Goal: Task Accomplishment & Management: Manage account settings

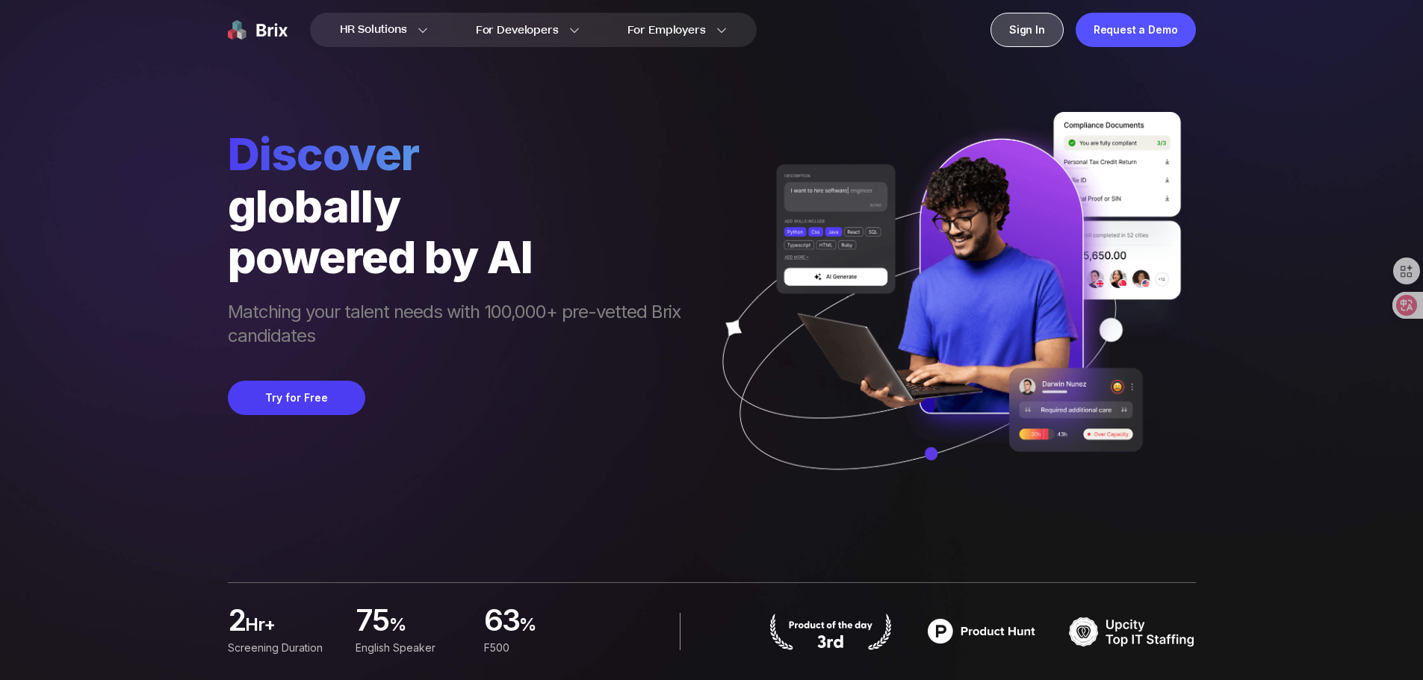
click at [1025, 30] on div "Sign In" at bounding box center [1026, 30] width 73 height 34
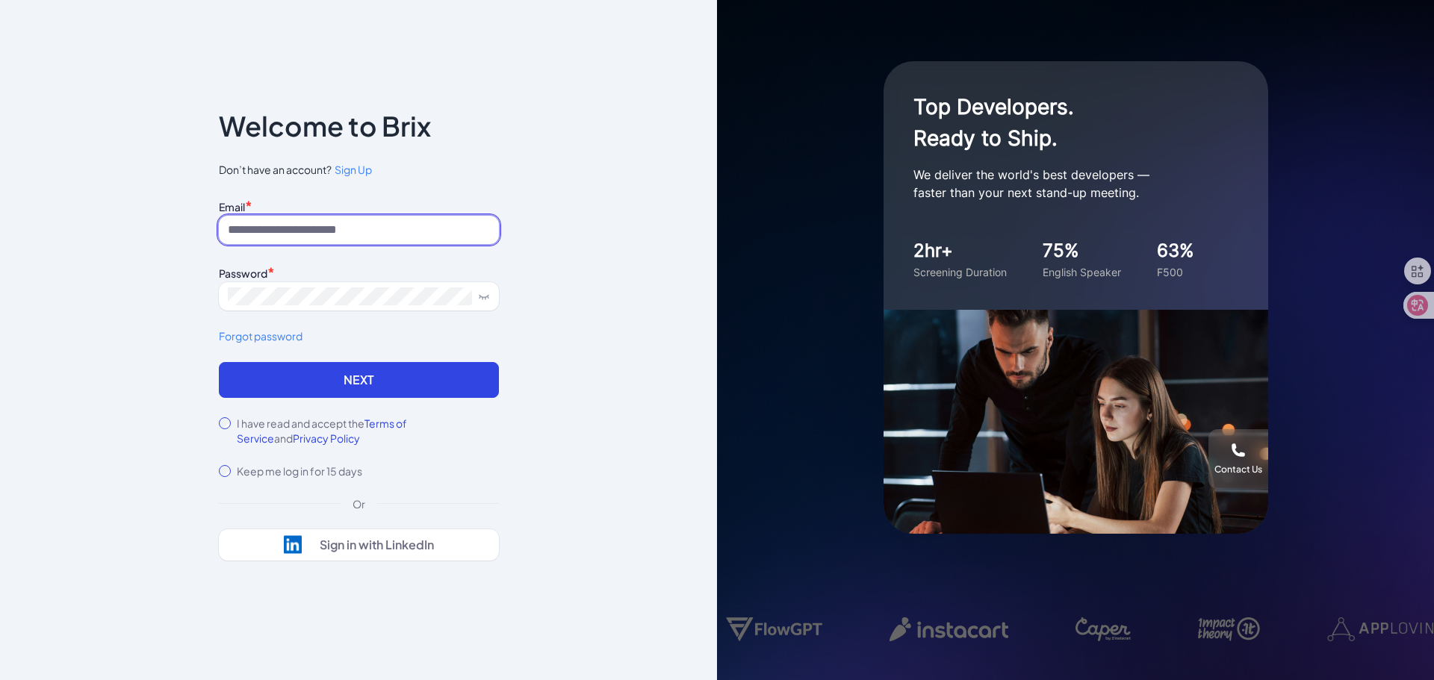
click at [362, 225] on input at bounding box center [359, 230] width 280 height 28
click at [239, 619] on div "Notice To proceed, please agree to the Terms of Service and Privary Policy . Ca…" at bounding box center [358, 340] width 717 height 680
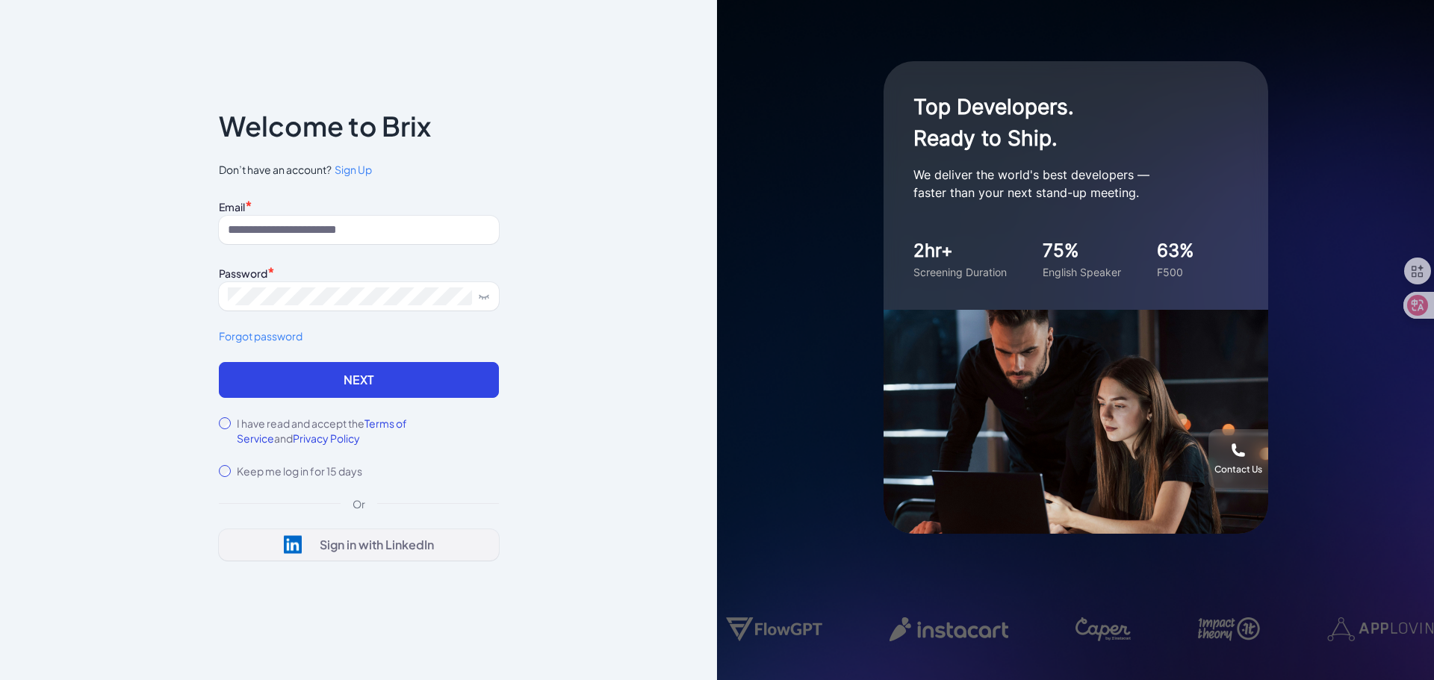
click at [332, 545] on div "Sign in with LinkedIn" at bounding box center [377, 545] width 114 height 15
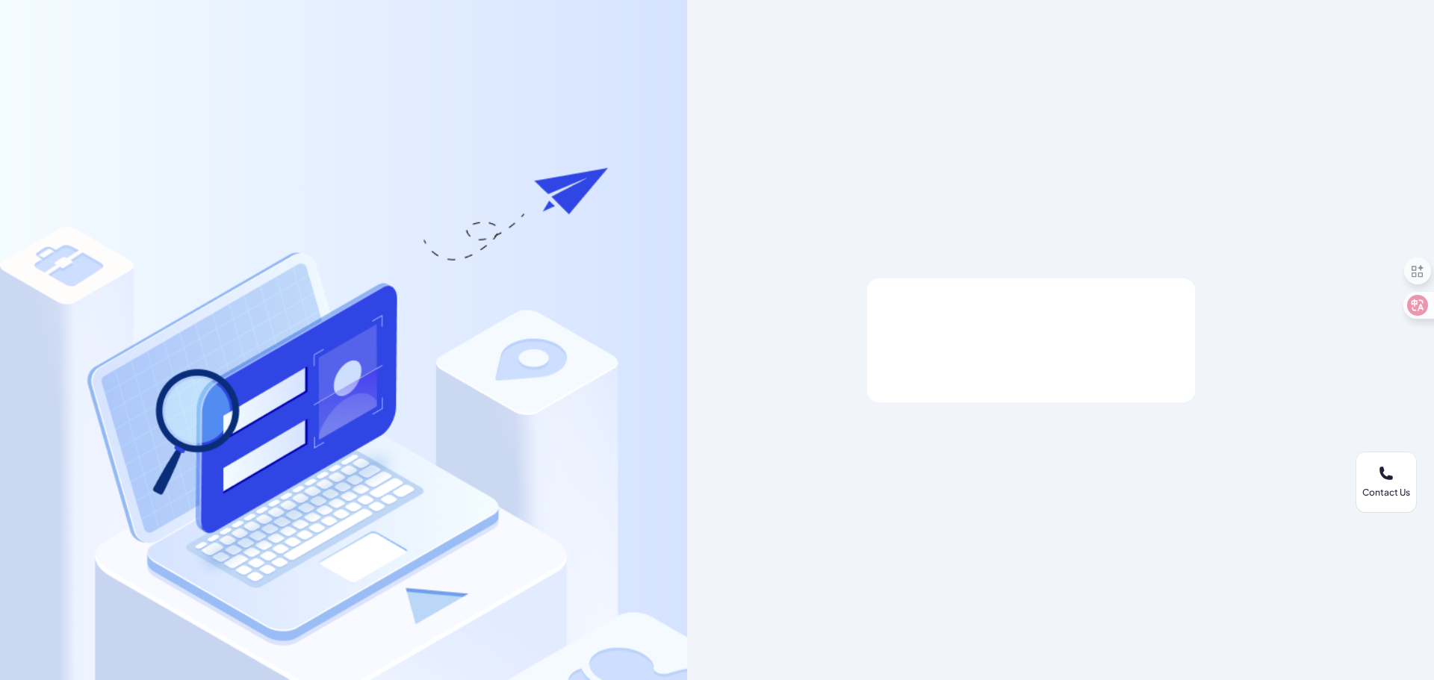
click at [1017, 518] on div at bounding box center [1030, 340] width 687 height 680
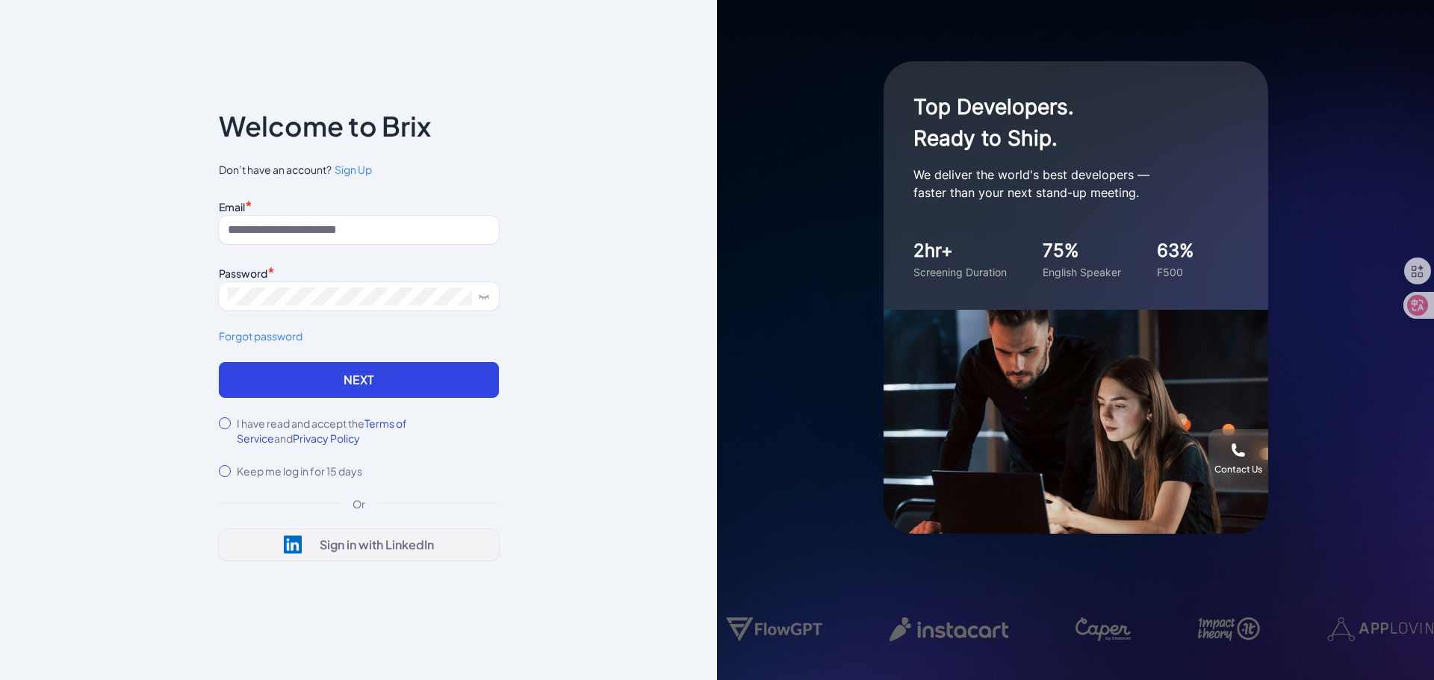
click at [348, 549] on div "Sign in with LinkedIn" at bounding box center [377, 545] width 114 height 15
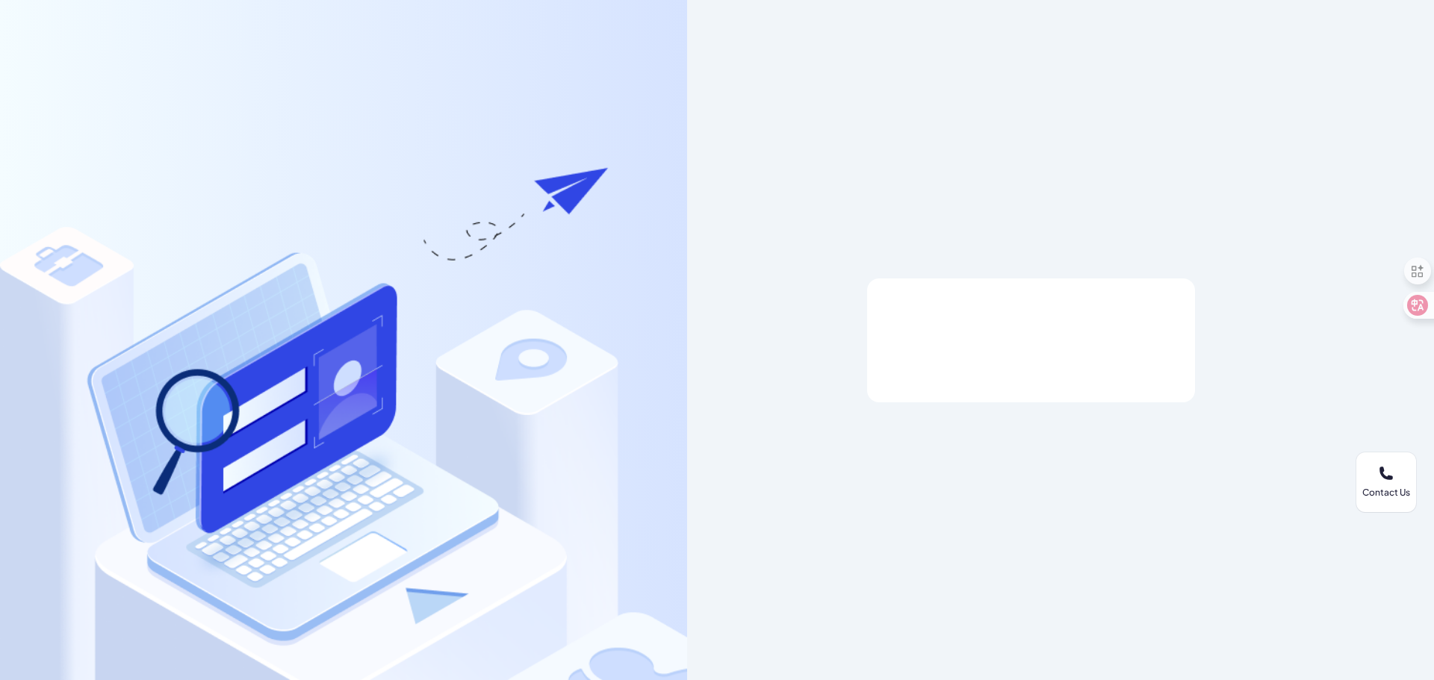
click at [929, 571] on div at bounding box center [1030, 340] width 687 height 680
click at [1082, 505] on div at bounding box center [1030, 340] width 687 height 680
click at [1031, 321] on div at bounding box center [1031, 341] width 328 height 124
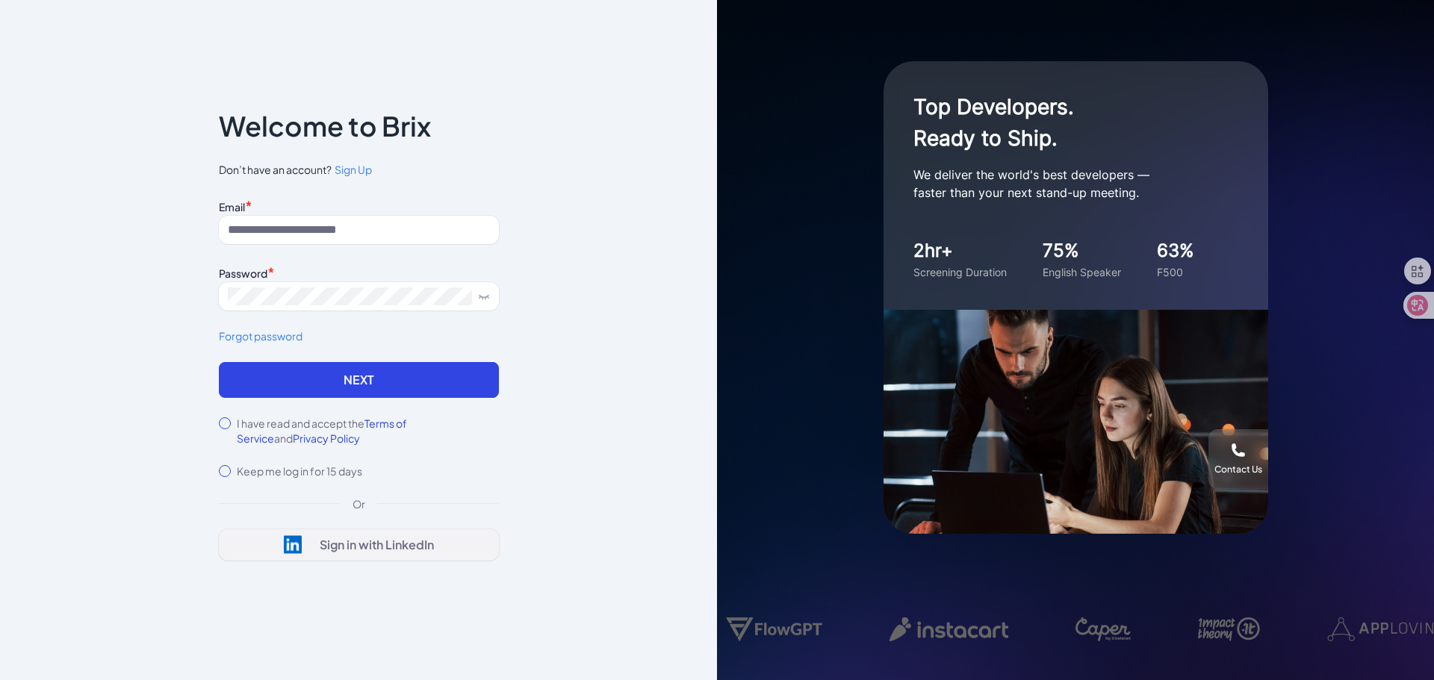
click at [370, 543] on div "Sign in with LinkedIn" at bounding box center [377, 545] width 114 height 15
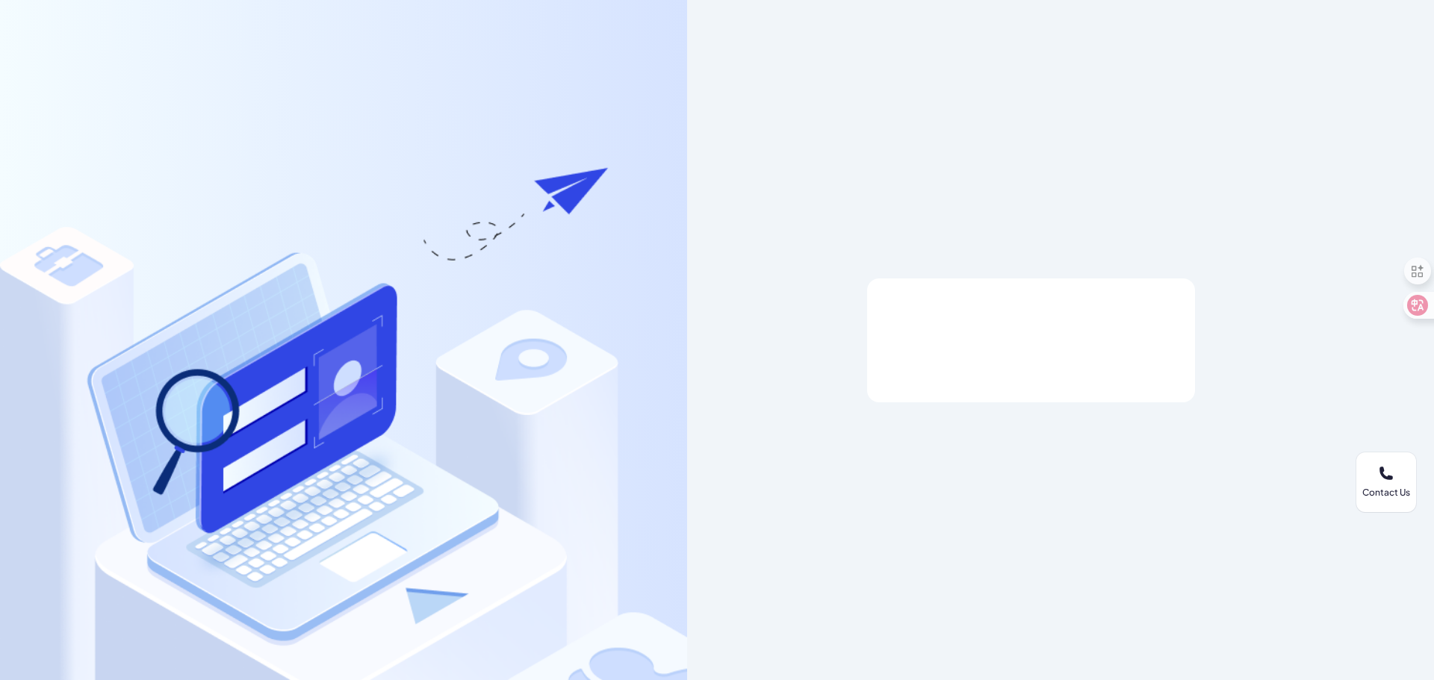
click at [955, 323] on div at bounding box center [1031, 341] width 328 height 124
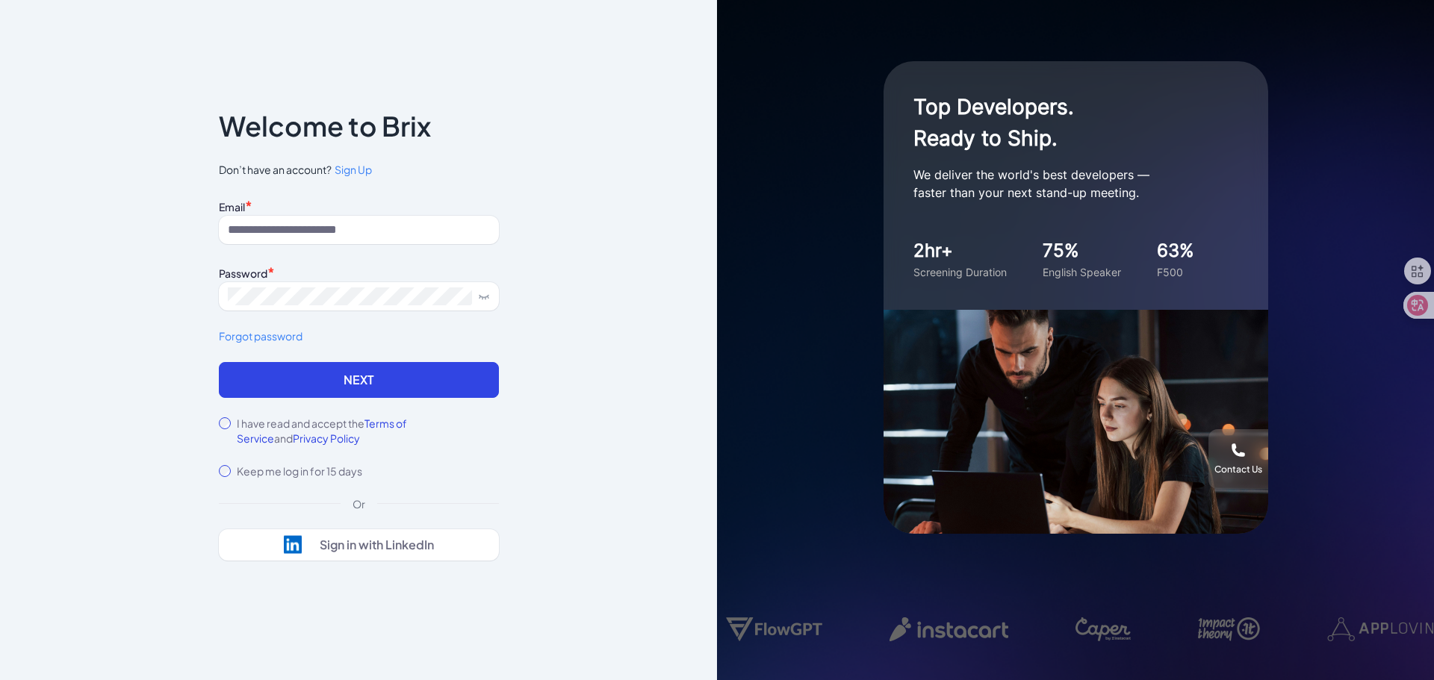
click at [221, 416] on div "I have read and accept the Terms of Service and Privacy Policy" at bounding box center [359, 431] width 280 height 30
click at [358, 542] on div "Sign in with LinkedIn" at bounding box center [377, 545] width 114 height 15
click at [338, 542] on div "Sign in with LinkedIn" at bounding box center [377, 545] width 114 height 15
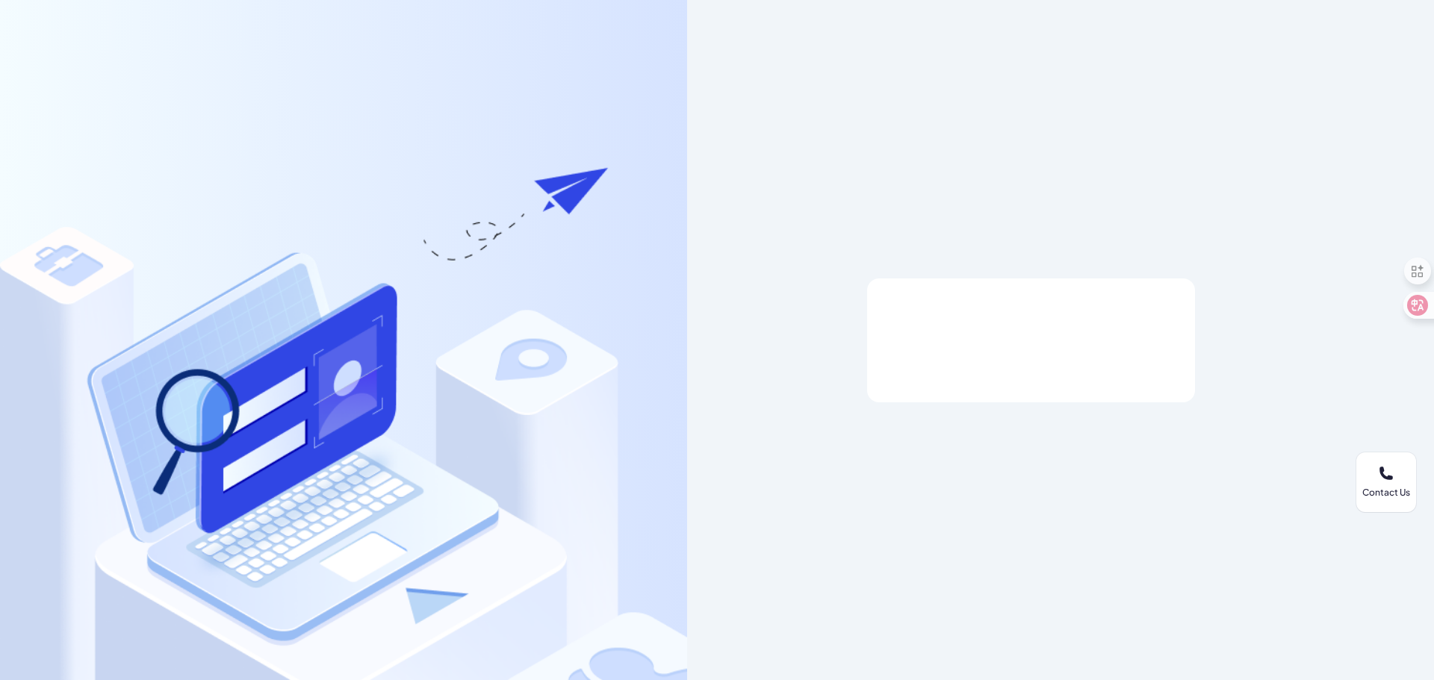
click at [1021, 347] on div at bounding box center [1031, 340] width 280 height 28
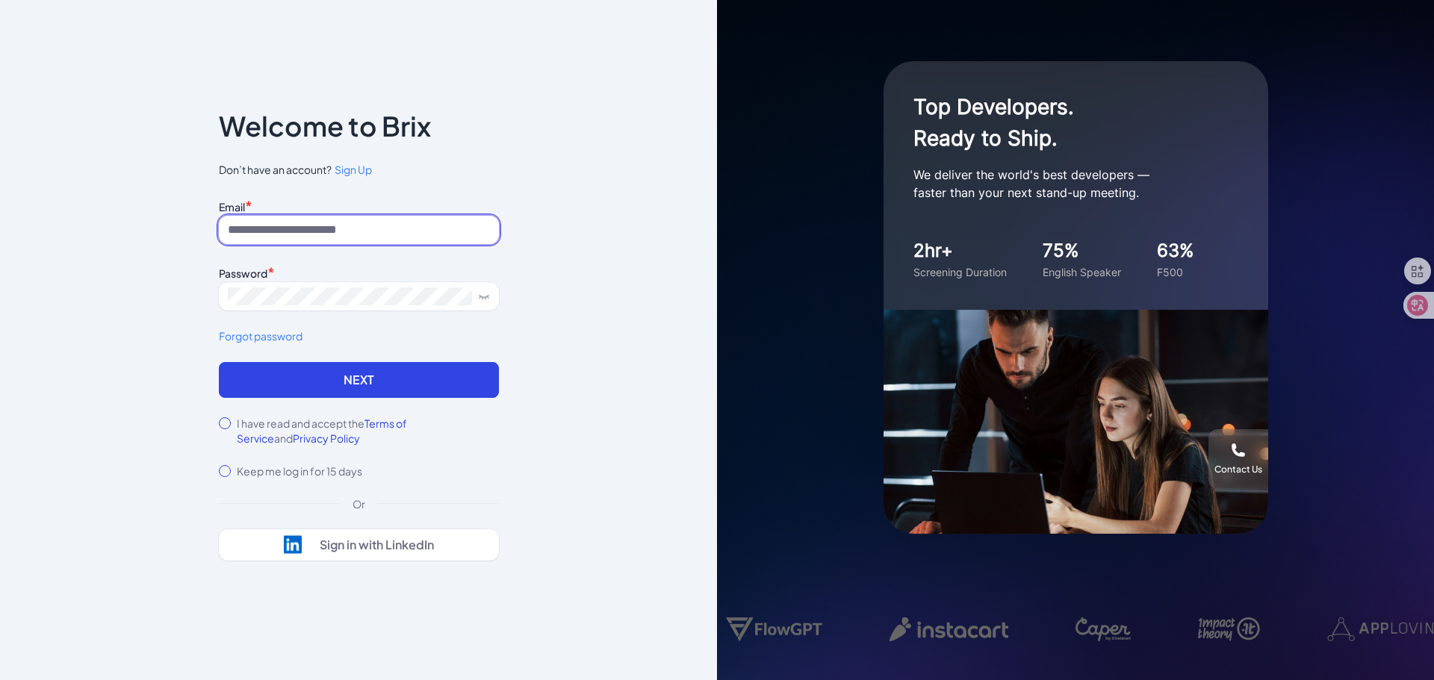
click at [342, 231] on input at bounding box center [359, 230] width 280 height 28
click at [347, 170] on span "Sign Up" at bounding box center [353, 169] width 37 height 13
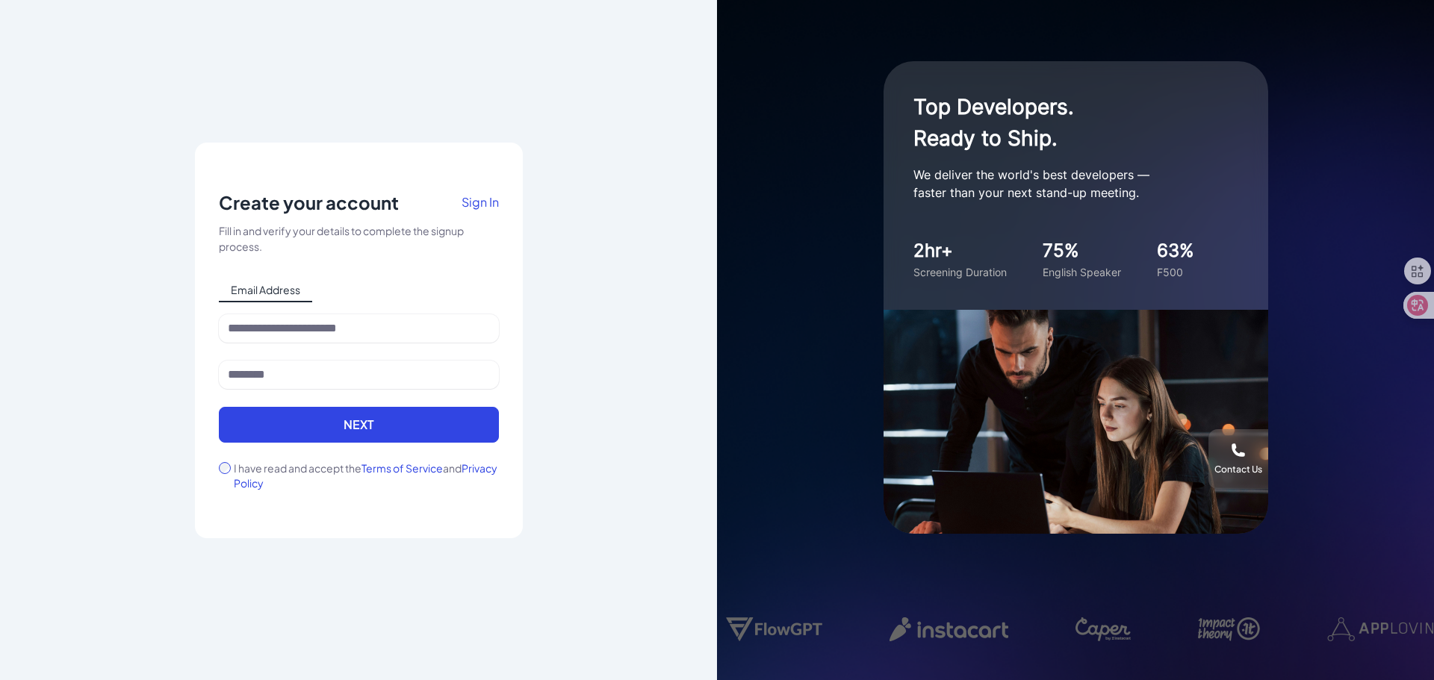
click at [479, 204] on span "Sign In" at bounding box center [480, 202] width 37 height 16
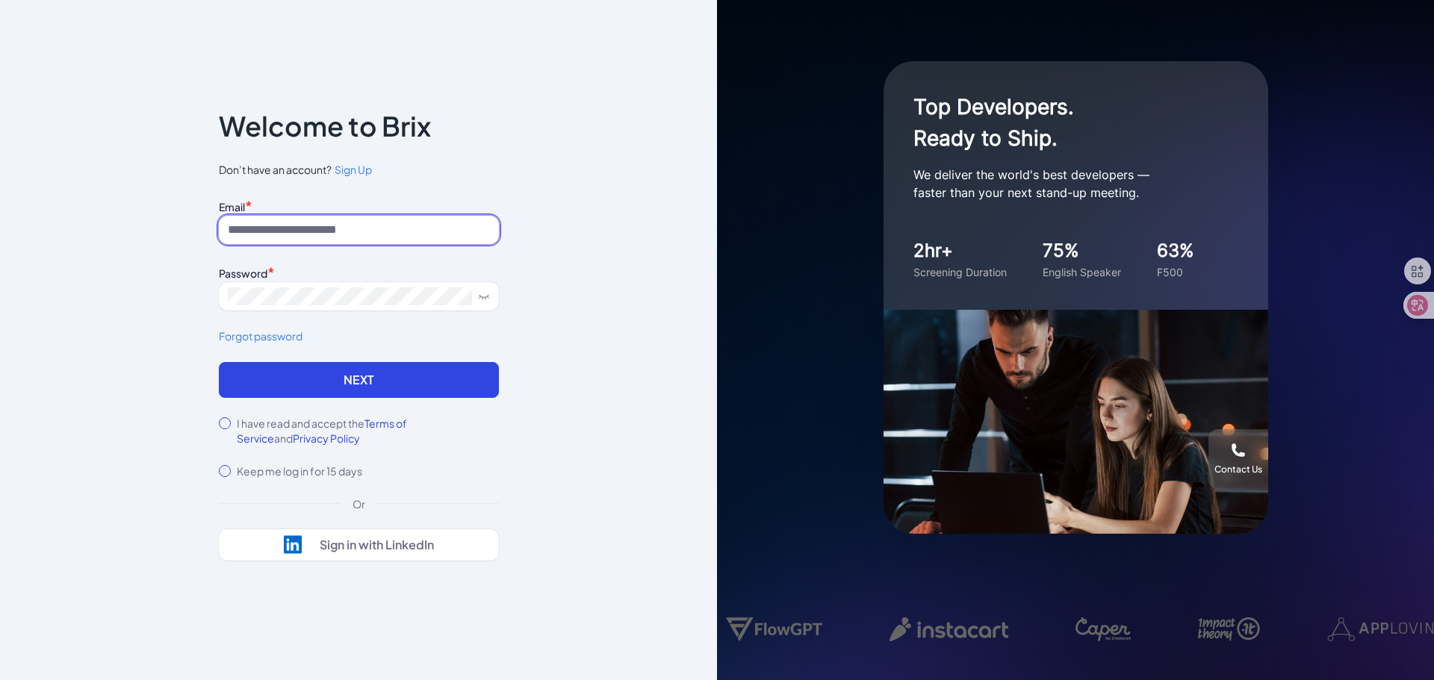
click at [391, 235] on input at bounding box center [359, 230] width 280 height 28
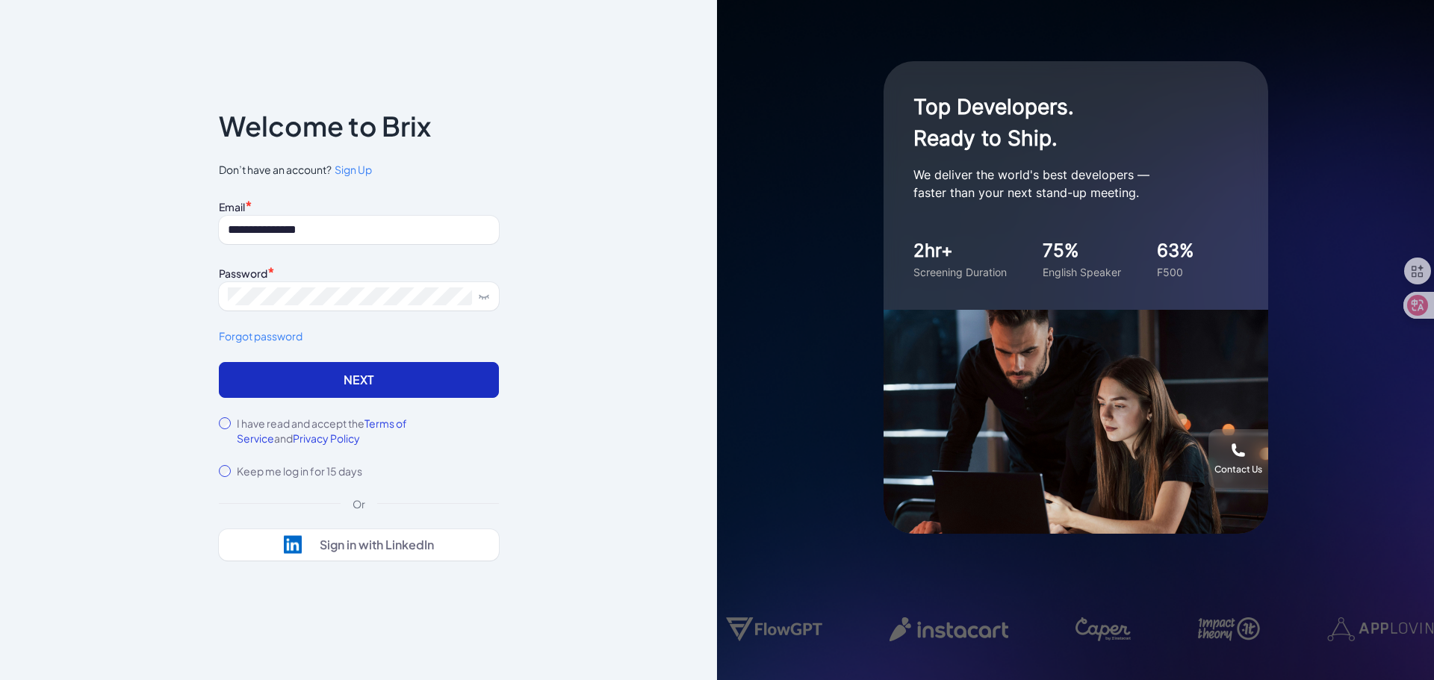
click at [311, 383] on button "Next" at bounding box center [359, 380] width 280 height 36
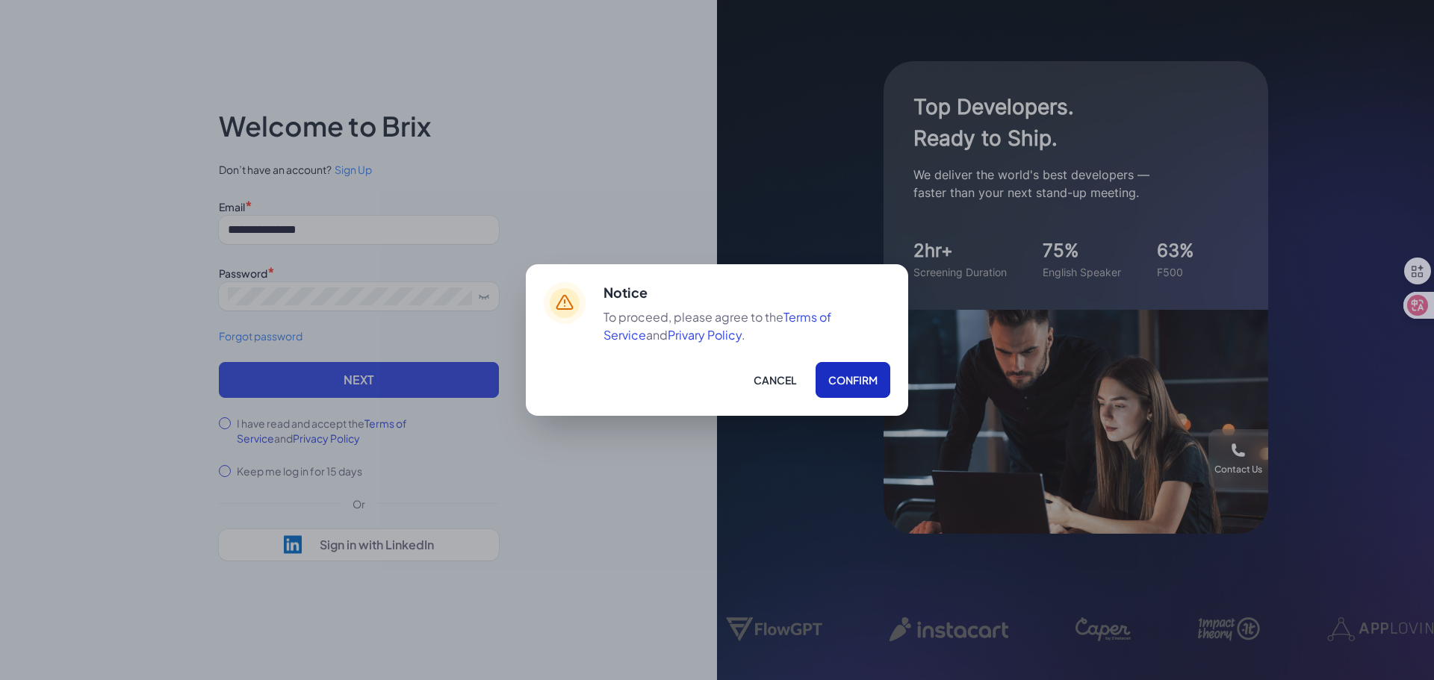
click at [851, 379] on button "Confirm" at bounding box center [853, 380] width 75 height 36
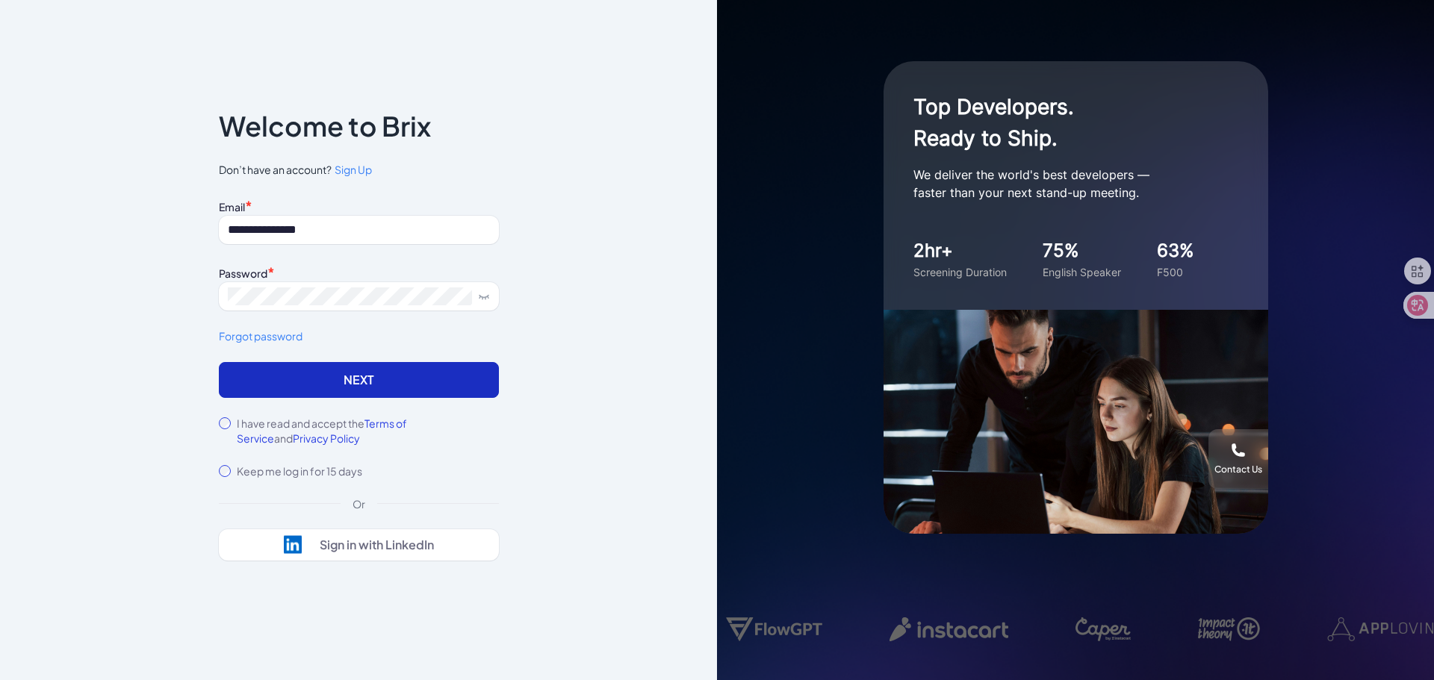
click at [358, 390] on button "Next" at bounding box center [359, 380] width 280 height 36
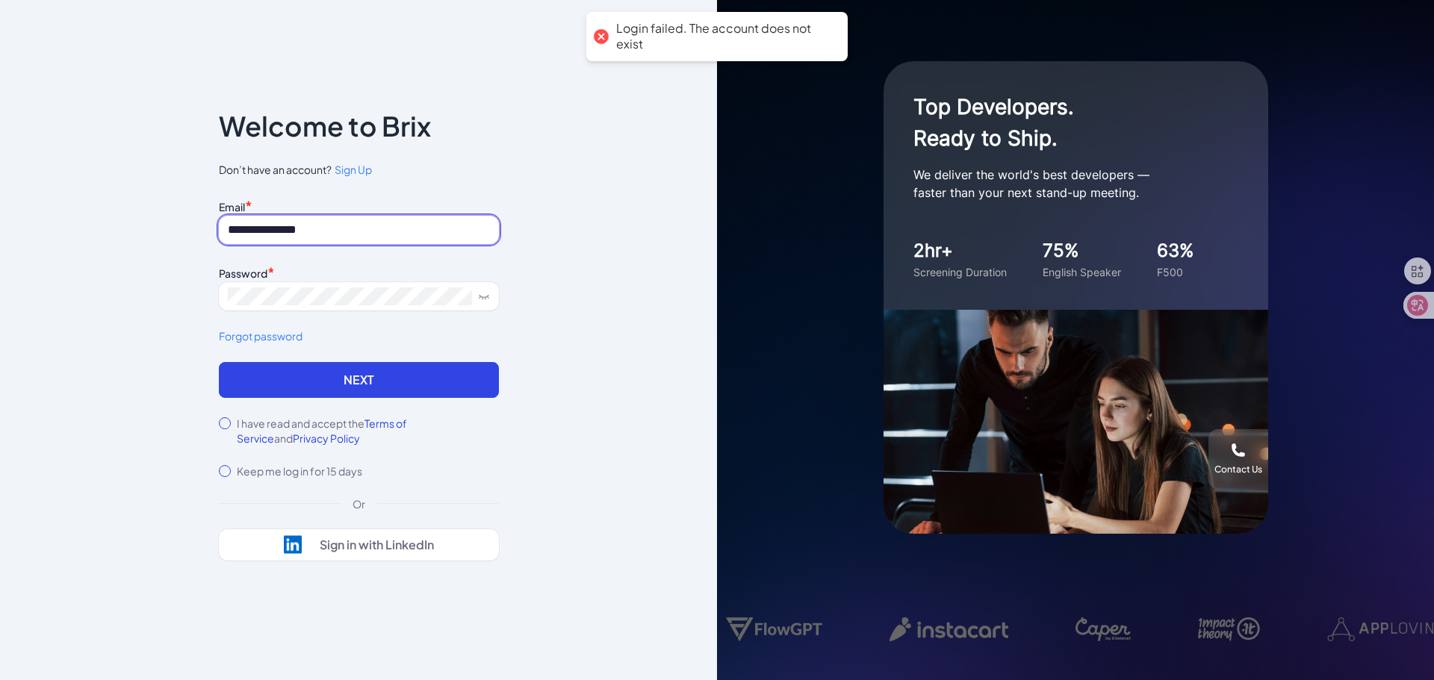
click at [352, 229] on input "**********" at bounding box center [359, 230] width 280 height 28
drag, startPoint x: 365, startPoint y: 226, endPoint x: 58, endPoint y: 236, distance: 307.1
click at [58, 236] on div "**********" at bounding box center [358, 340] width 717 height 680
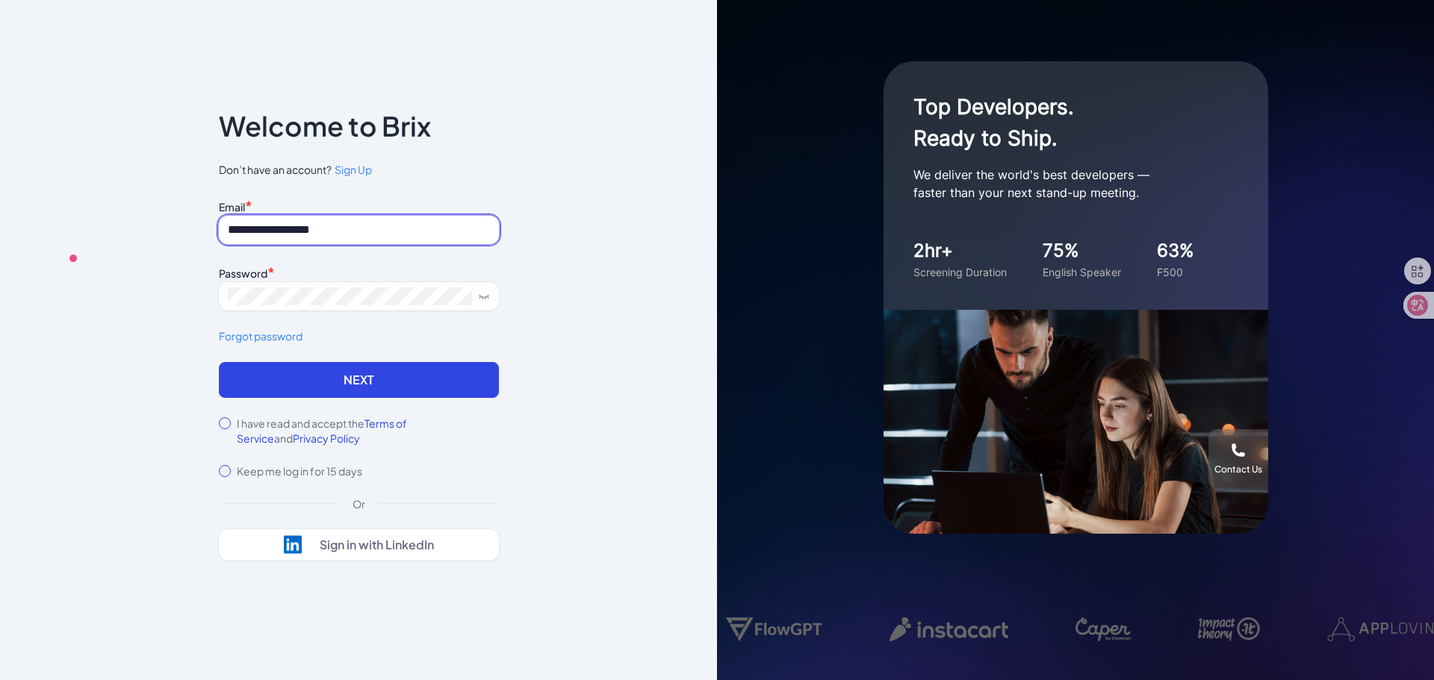
type input "**********"
click at [87, 320] on div "**********" at bounding box center [358, 340] width 717 height 680
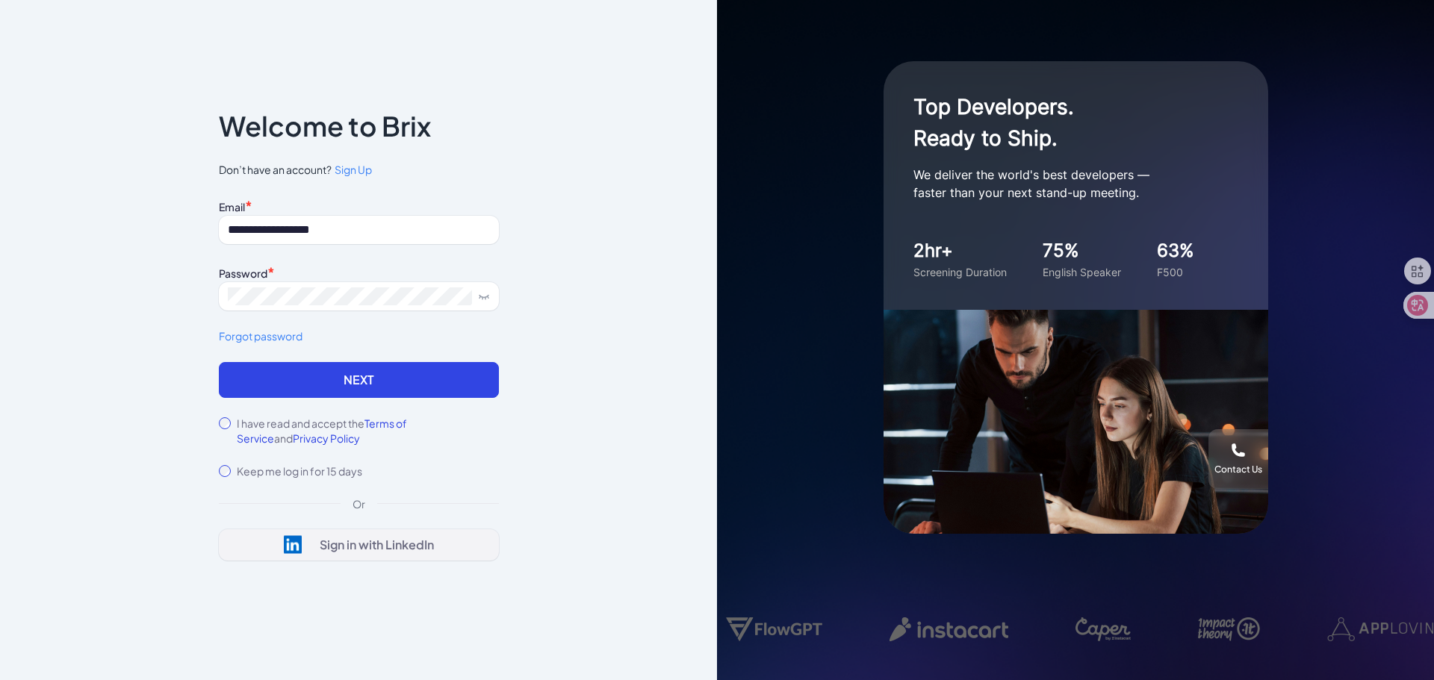
click at [386, 548] on div "Sign in with LinkedIn" at bounding box center [377, 545] width 114 height 15
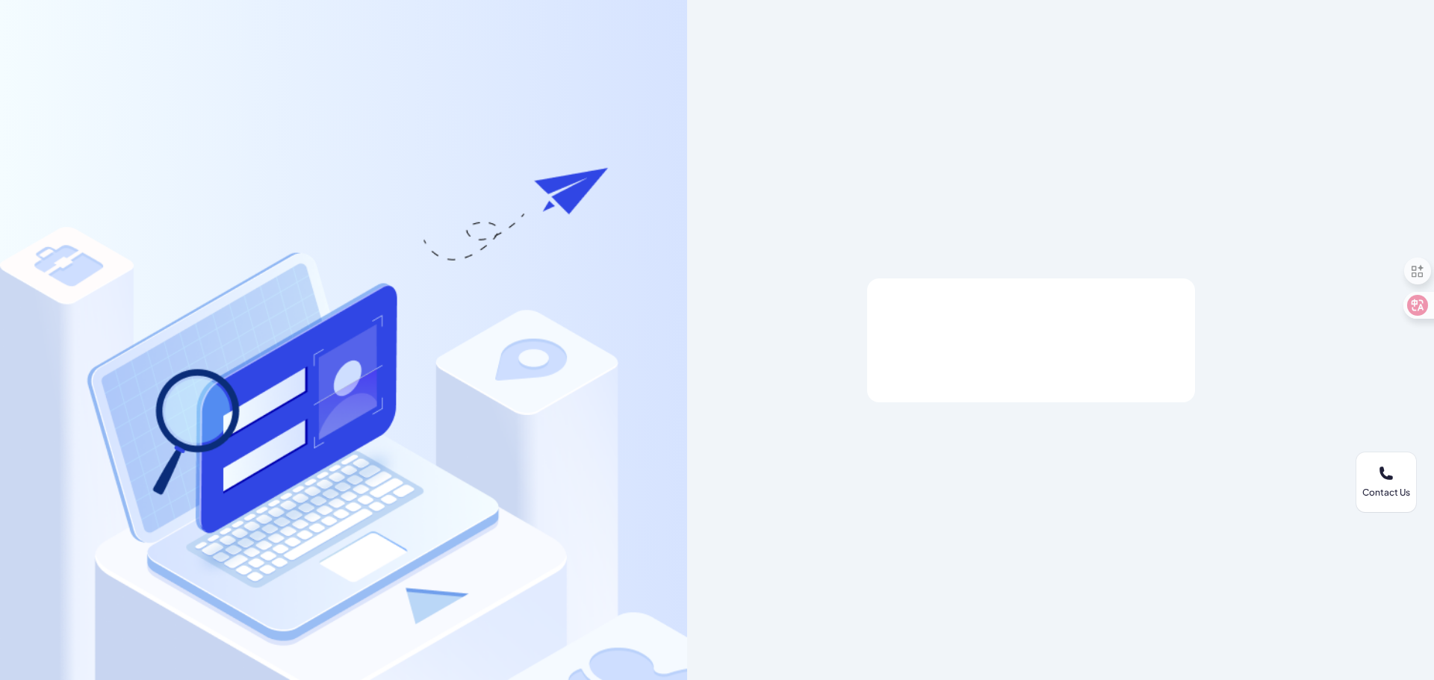
click at [1002, 319] on div at bounding box center [1031, 341] width 328 height 124
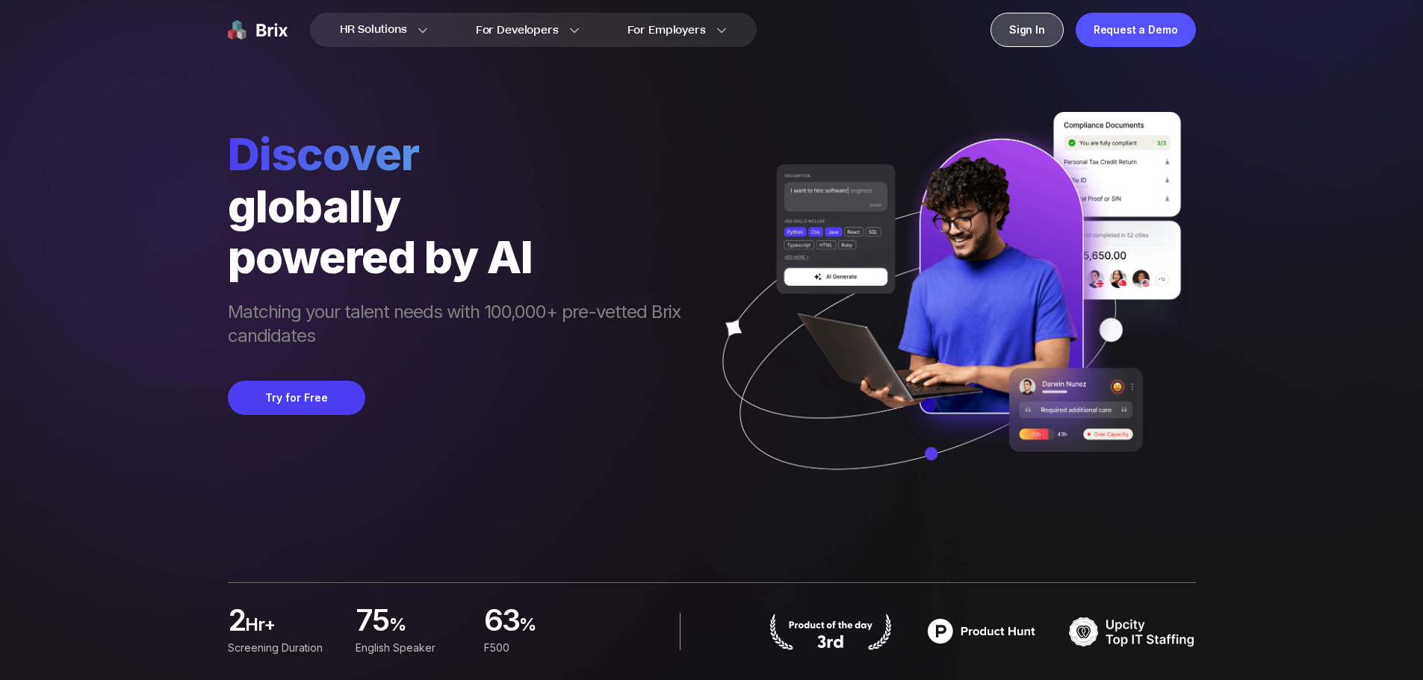
click at [1027, 32] on div "Sign In" at bounding box center [1026, 30] width 73 height 34
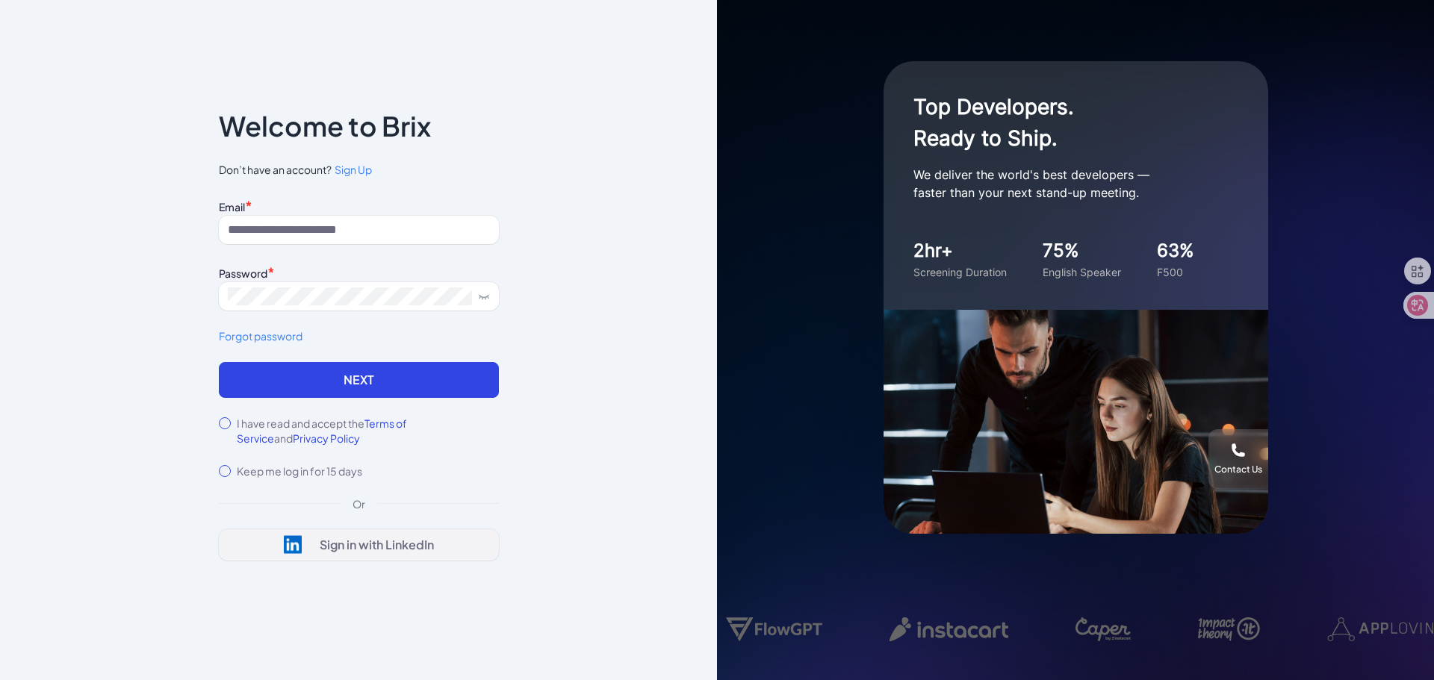
click at [316, 553] on div "Sign in with LinkedIn" at bounding box center [359, 544] width 150 height 19
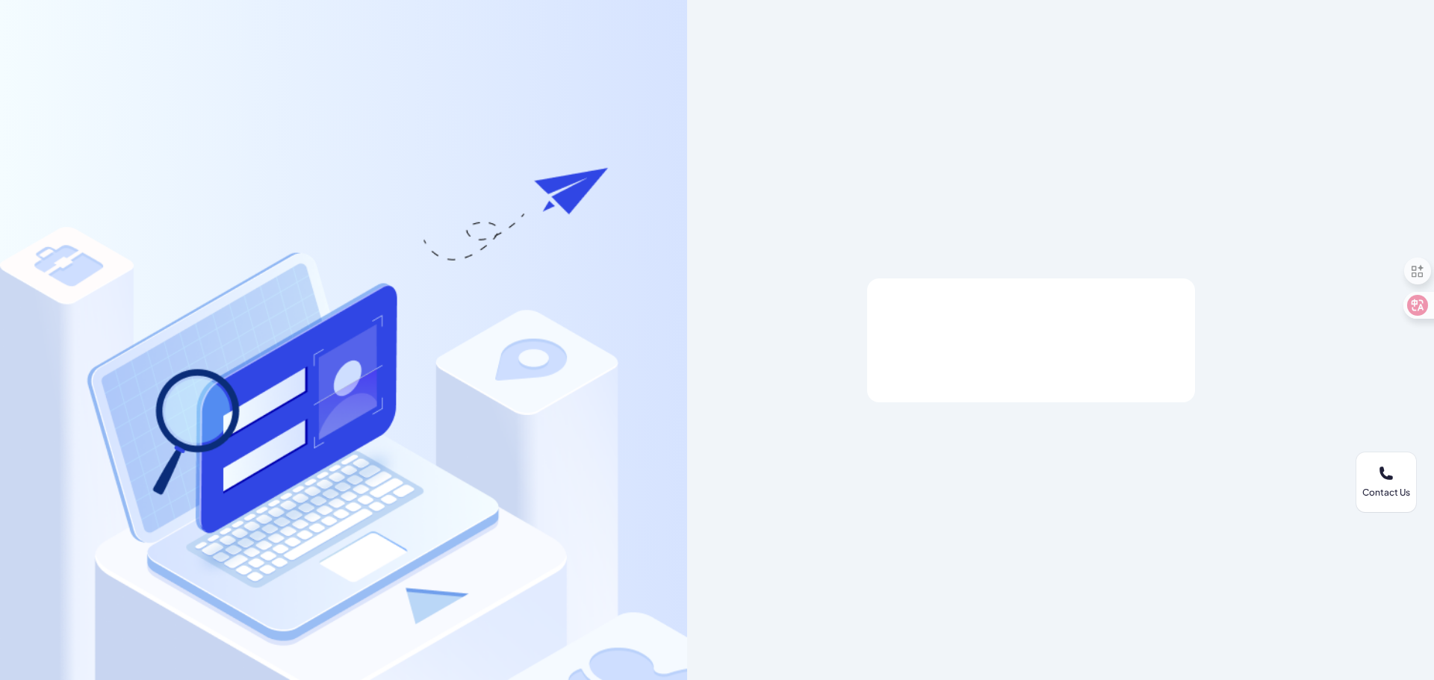
click at [1051, 353] on div at bounding box center [1031, 340] width 280 height 28
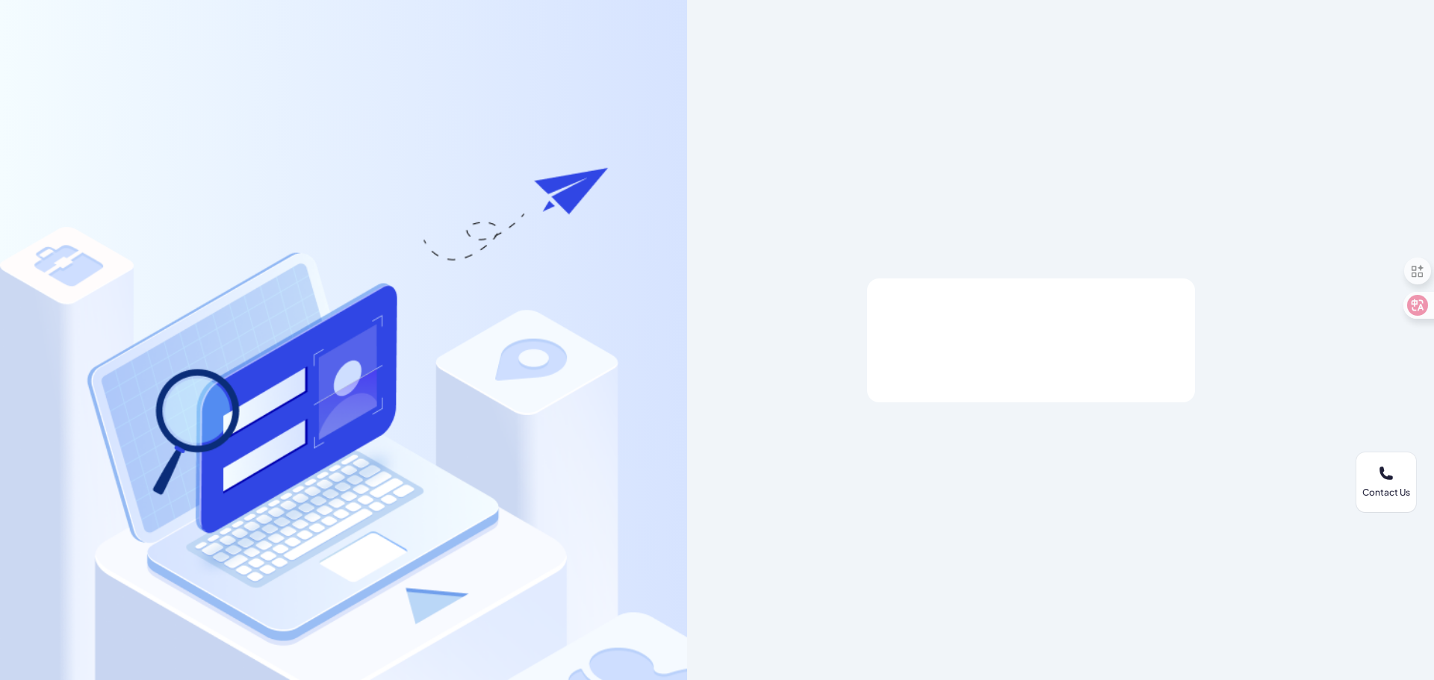
click at [1051, 353] on div at bounding box center [1031, 340] width 280 height 28
click at [1042, 339] on div at bounding box center [1031, 340] width 280 height 28
click at [997, 329] on div at bounding box center [1031, 340] width 280 height 28
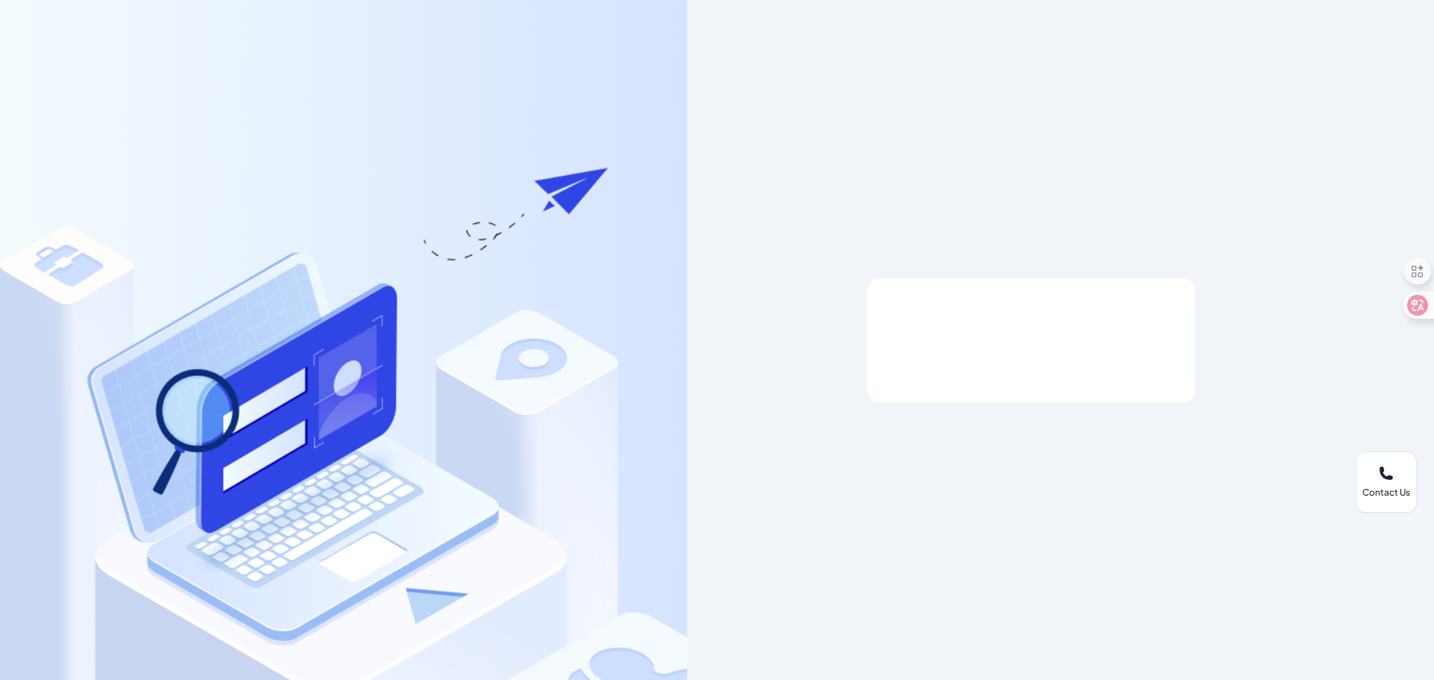
click at [997, 329] on div at bounding box center [1031, 340] width 280 height 28
drag, startPoint x: 997, startPoint y: 329, endPoint x: 921, endPoint y: 329, distance: 76.2
click at [980, 335] on div at bounding box center [1031, 340] width 280 height 28
click at [1019, 359] on div at bounding box center [1031, 341] width 328 height 124
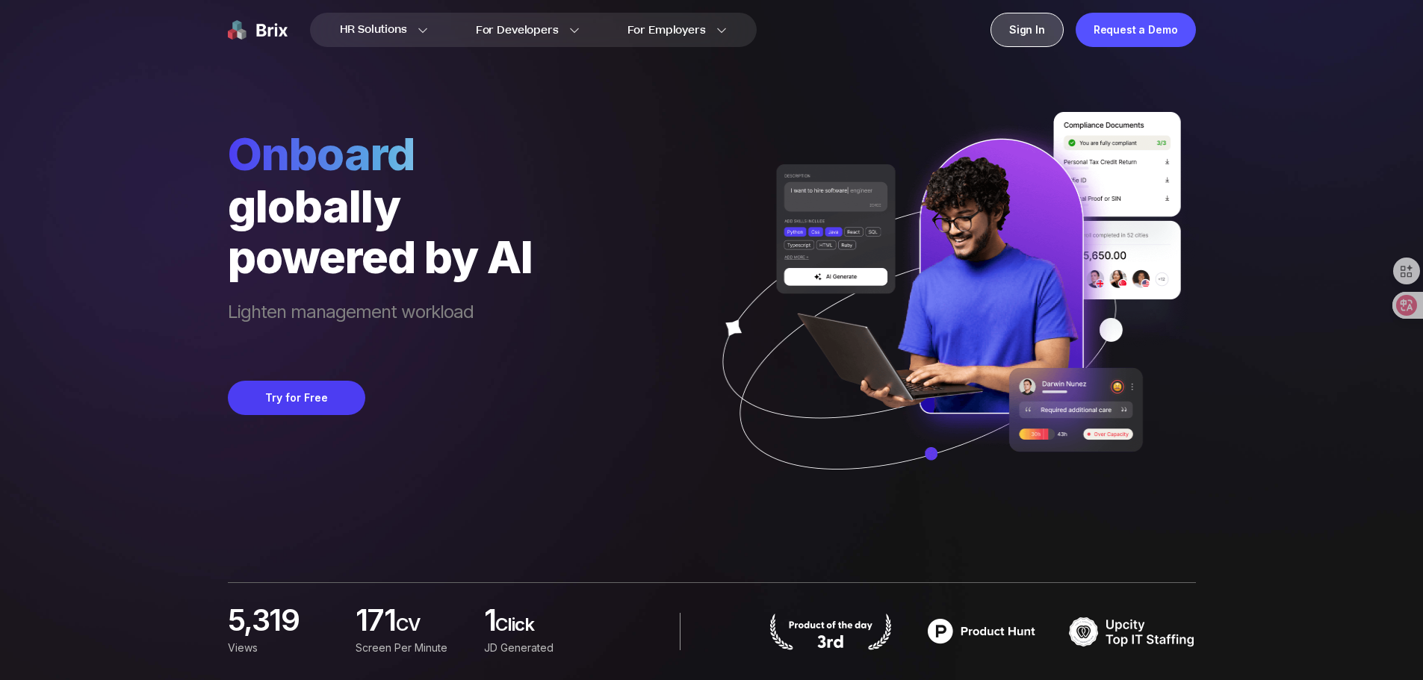
click at [1043, 28] on div "Sign In" at bounding box center [1026, 30] width 73 height 34
